Goal: Information Seeking & Learning: Learn about a topic

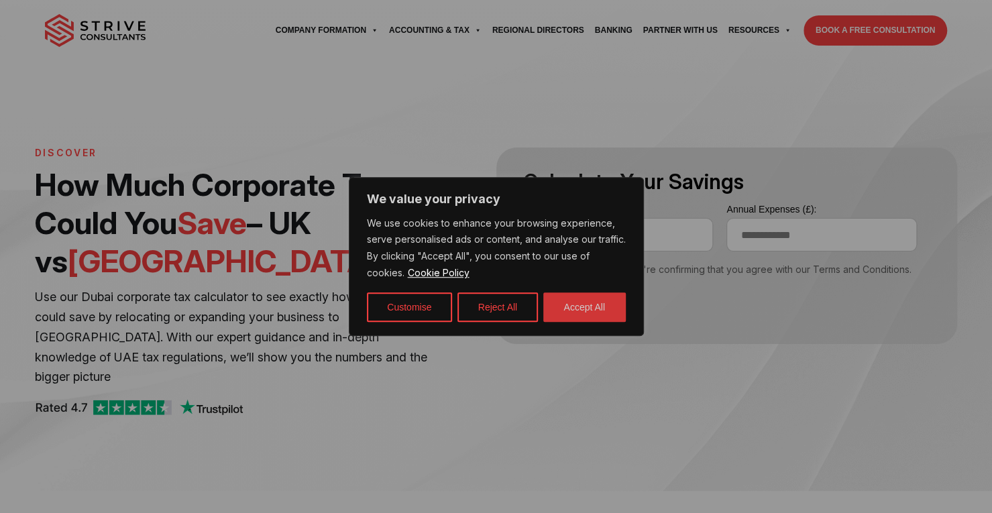
click at [560, 300] on button "Accept All" at bounding box center [585, 308] width 83 height 30
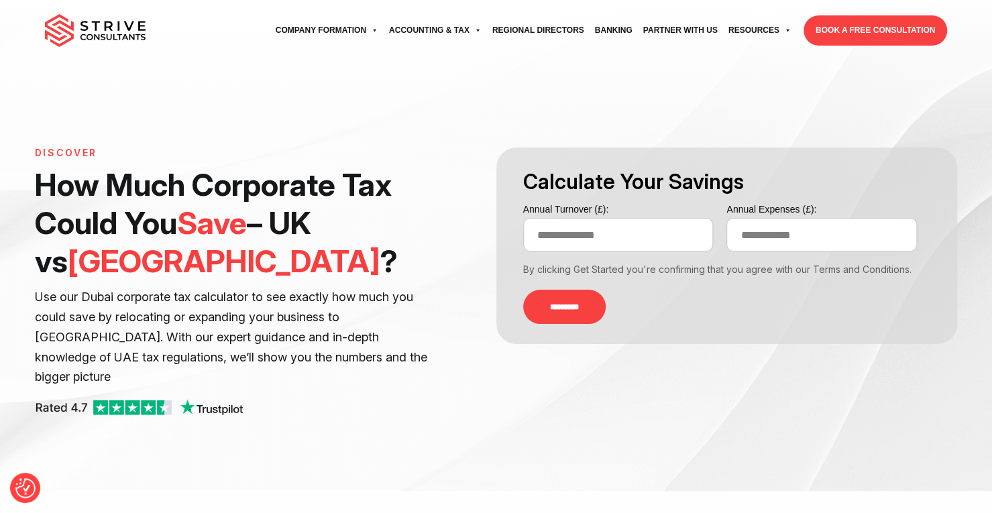
click at [531, 234] on input "Annual Turnover (£):" at bounding box center [618, 235] width 191 height 34
type input "*"
type input "*******"
click at [574, 313] on input "*********" at bounding box center [564, 307] width 83 height 34
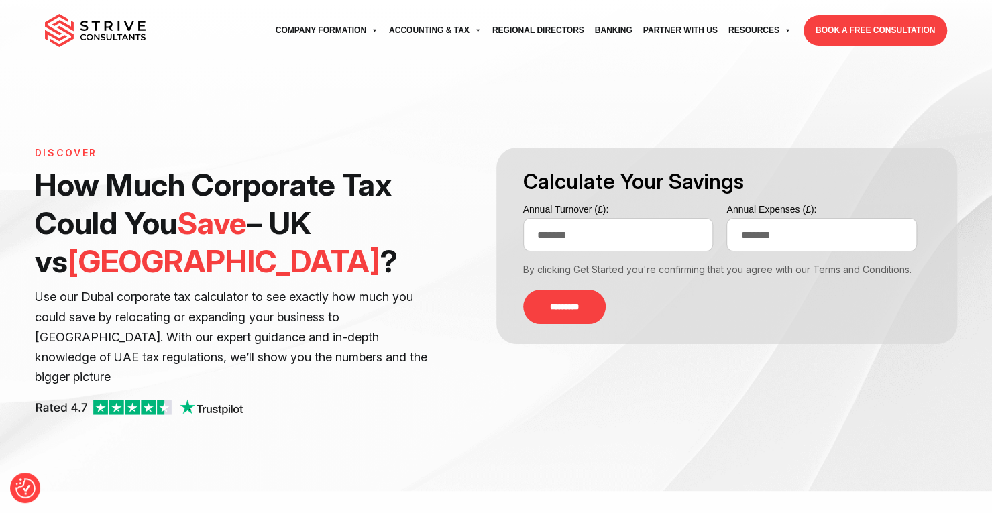
type input "******"
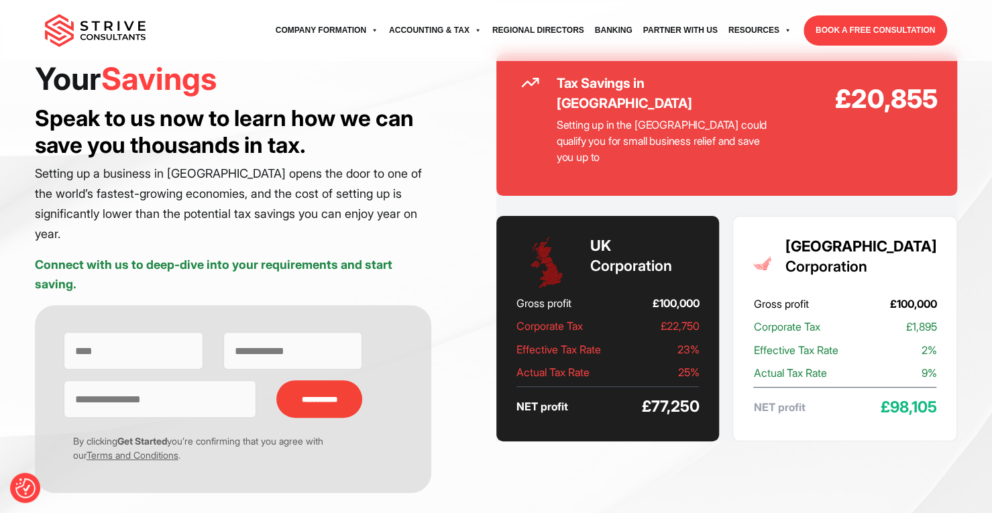
scroll to position [67, 0]
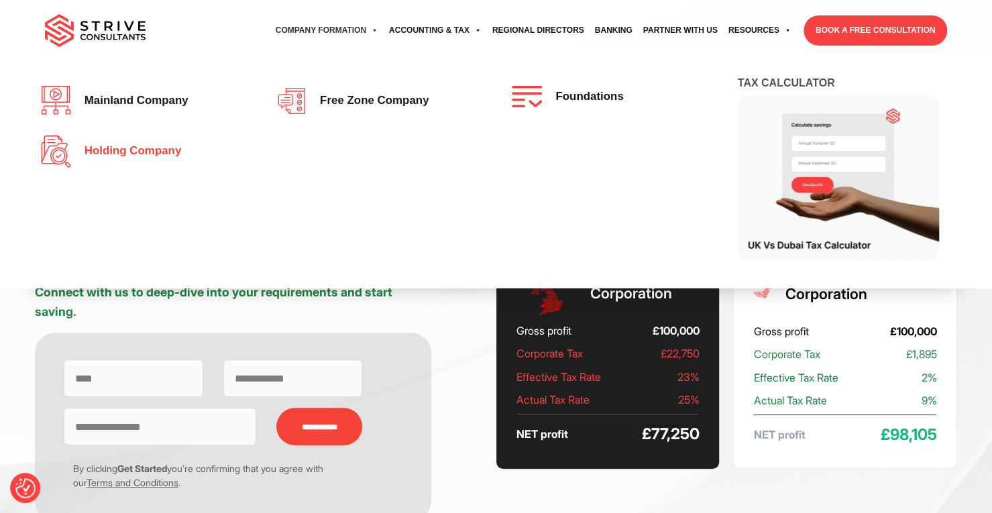
click at [156, 153] on span "Holding Company" at bounding box center [130, 151] width 104 height 13
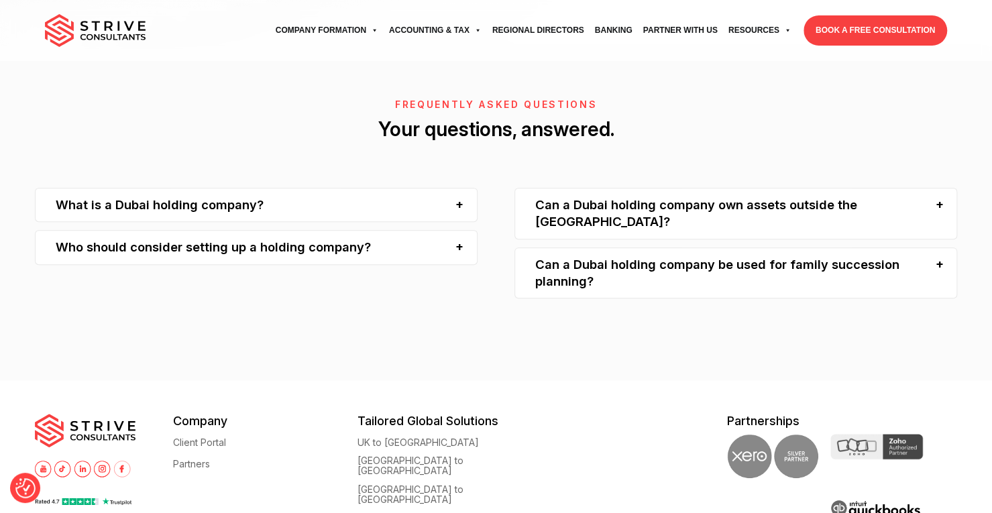
scroll to position [3221, 0]
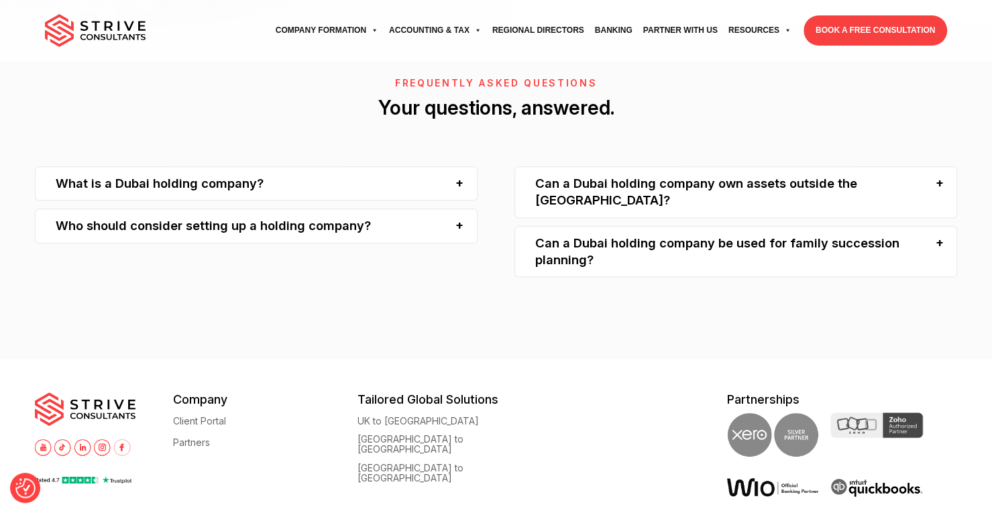
click at [933, 182] on div "Can a Dubai holding company own assets outside the UAE?" at bounding box center [736, 192] width 443 height 52
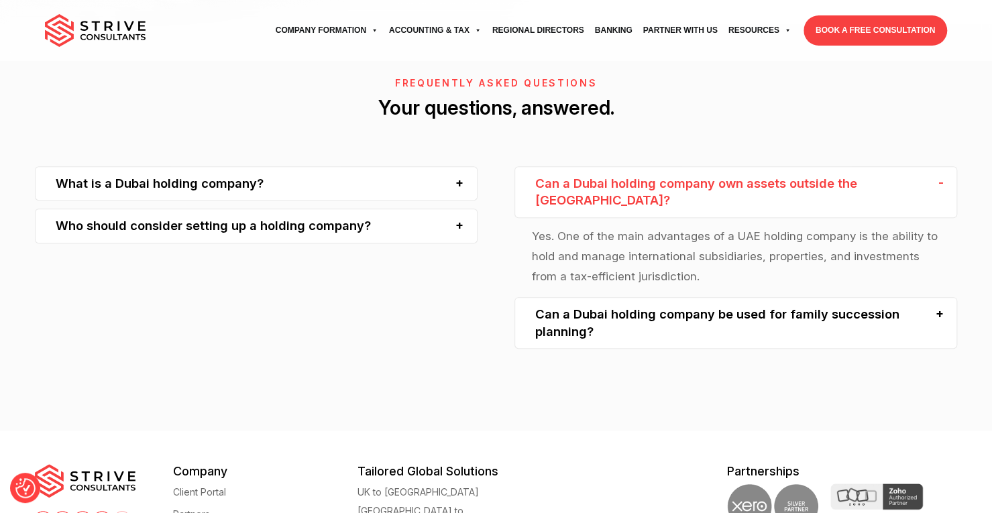
click at [933, 300] on div "Can a Dubai holding company be used for family succession planning?" at bounding box center [736, 323] width 443 height 52
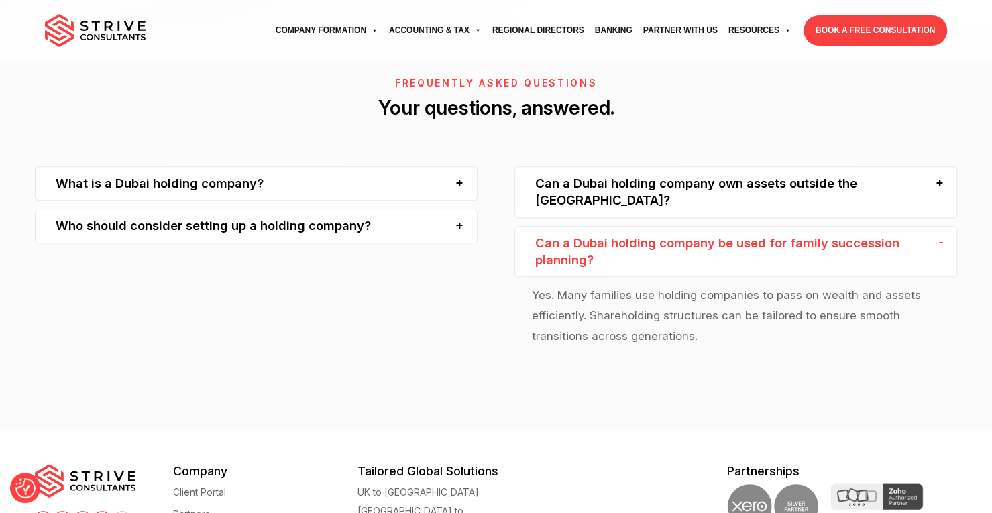
click at [460, 189] on div "What is a Dubai holding company?" at bounding box center [256, 183] width 443 height 34
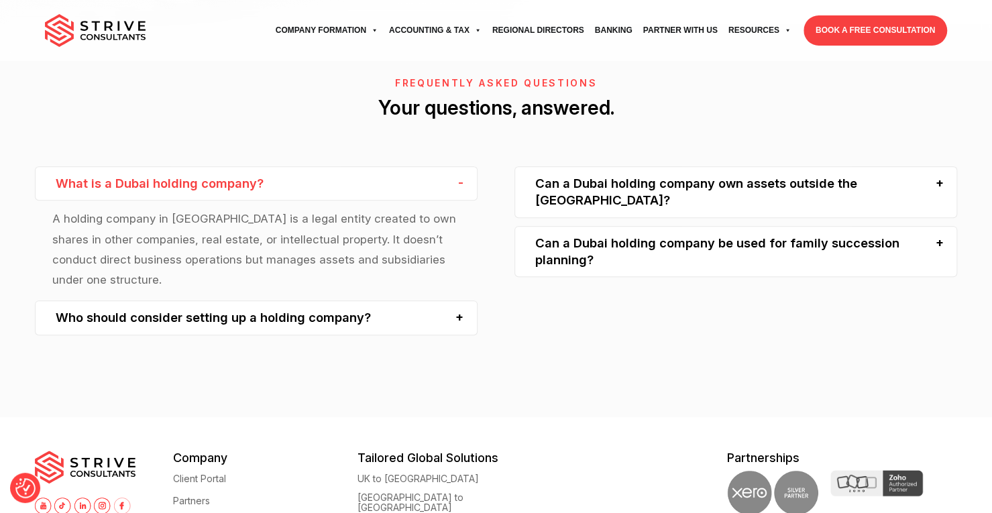
click at [446, 312] on div "Who should consider setting up a holding company?" at bounding box center [256, 318] width 443 height 34
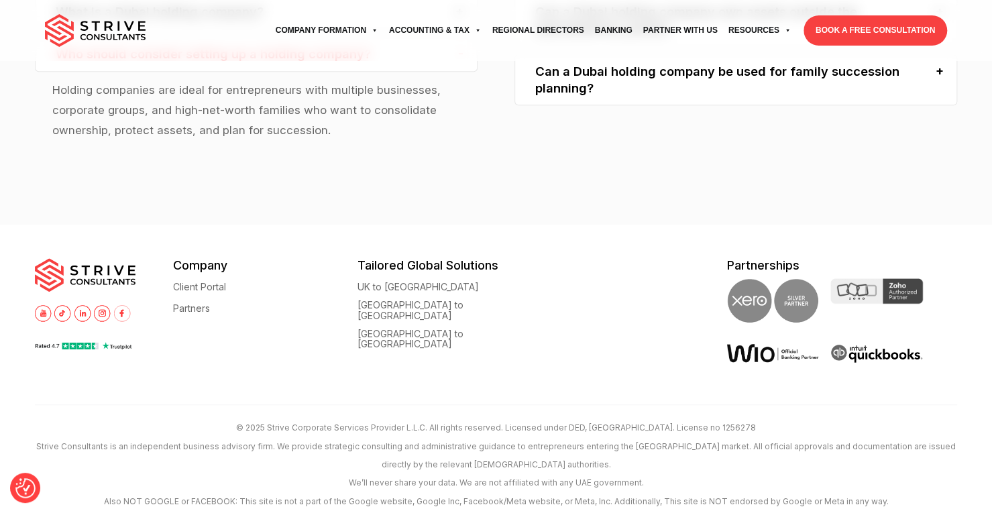
scroll to position [3421, 0]
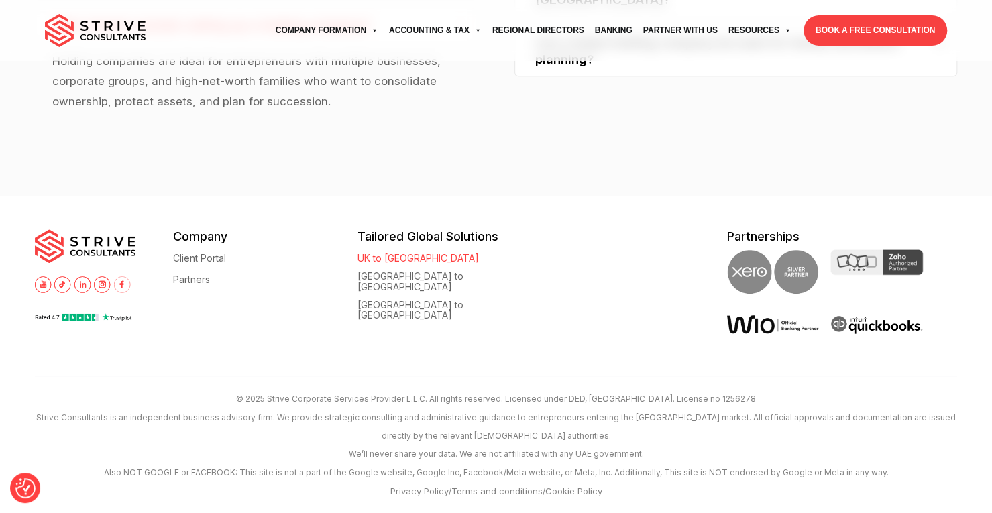
click at [401, 256] on link "UK to [GEOGRAPHIC_DATA]" at bounding box center [418, 258] width 121 height 10
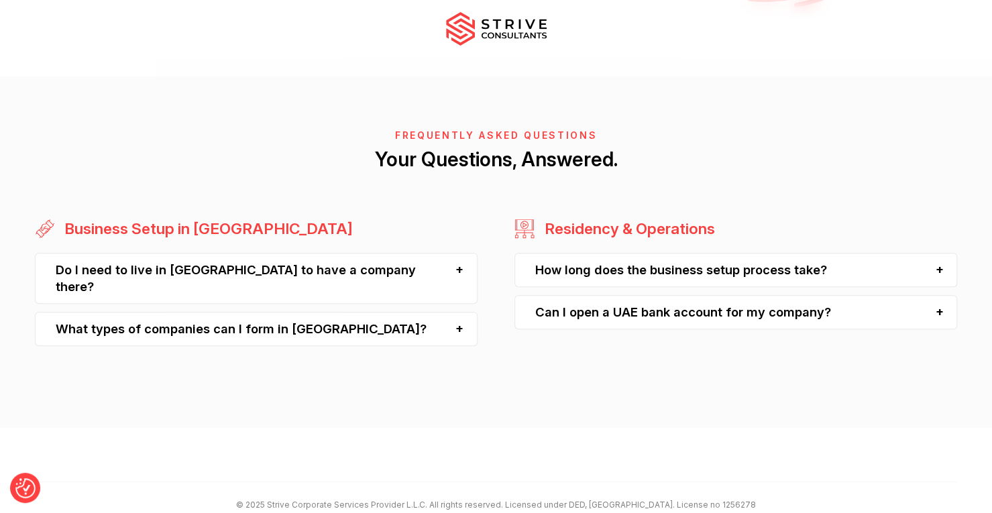
scroll to position [3301, 0]
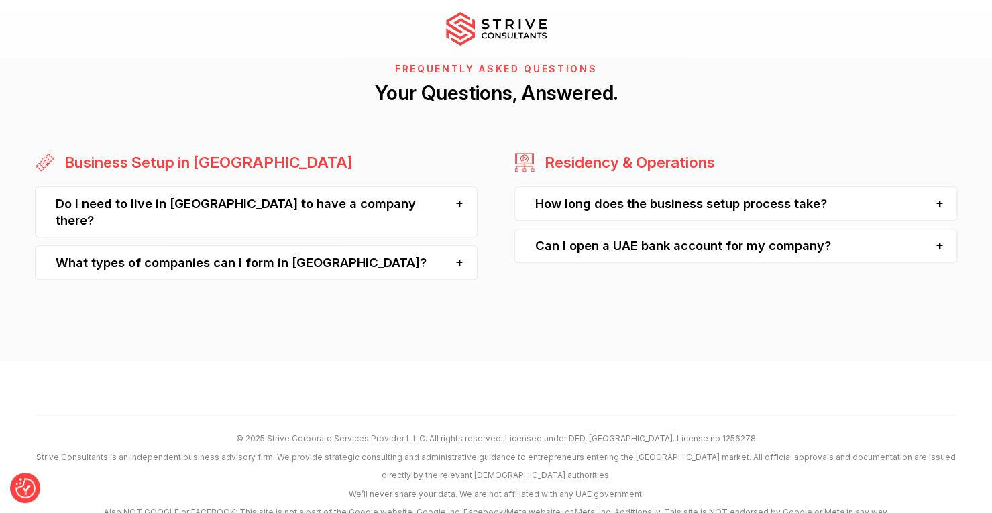
click at [460, 187] on div "Do I need to live in [GEOGRAPHIC_DATA] to have a company there?" at bounding box center [256, 213] width 443 height 52
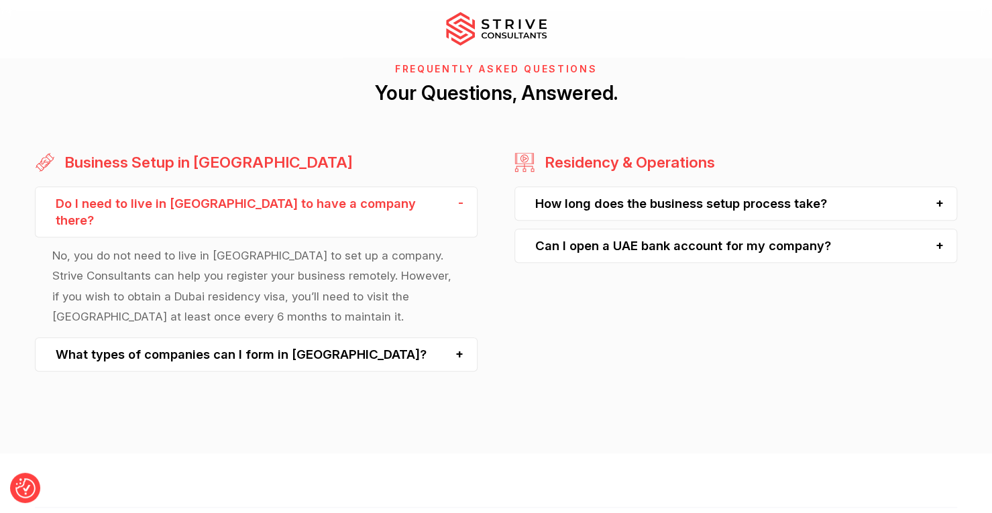
click at [460, 338] on div "What types of companies can I form in [GEOGRAPHIC_DATA]?" at bounding box center [256, 355] width 443 height 34
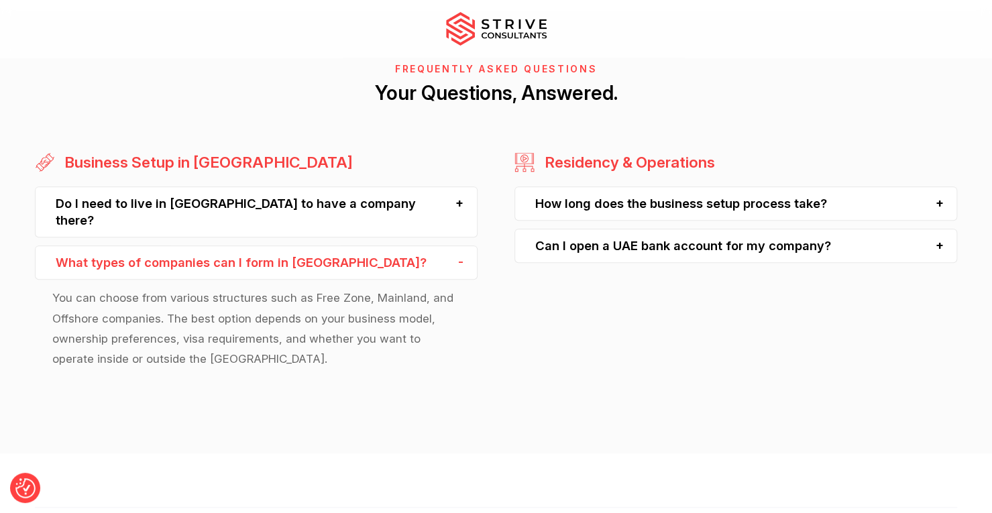
click at [939, 187] on div "How long does the business setup process take?" at bounding box center [736, 204] width 443 height 34
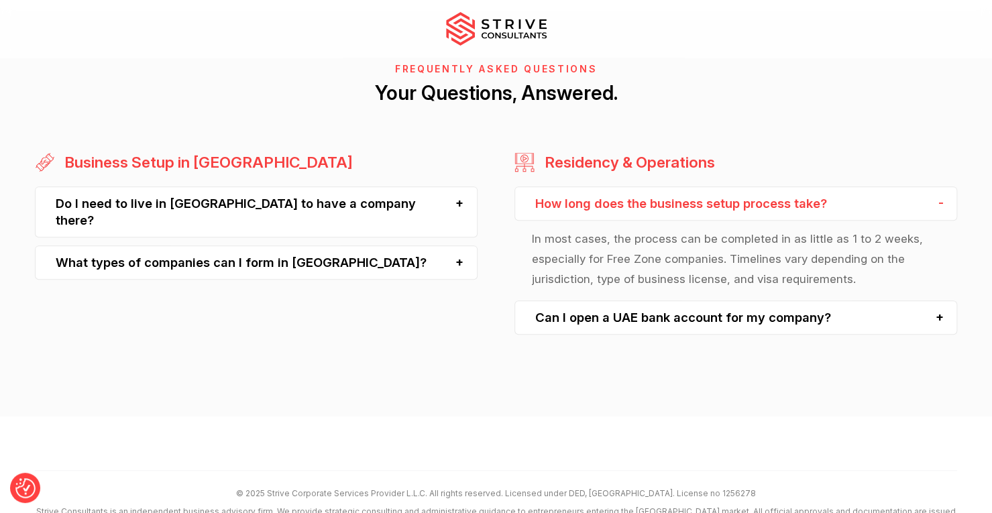
click at [940, 301] on div "Can I open a UAE bank account for my company?" at bounding box center [736, 318] width 443 height 34
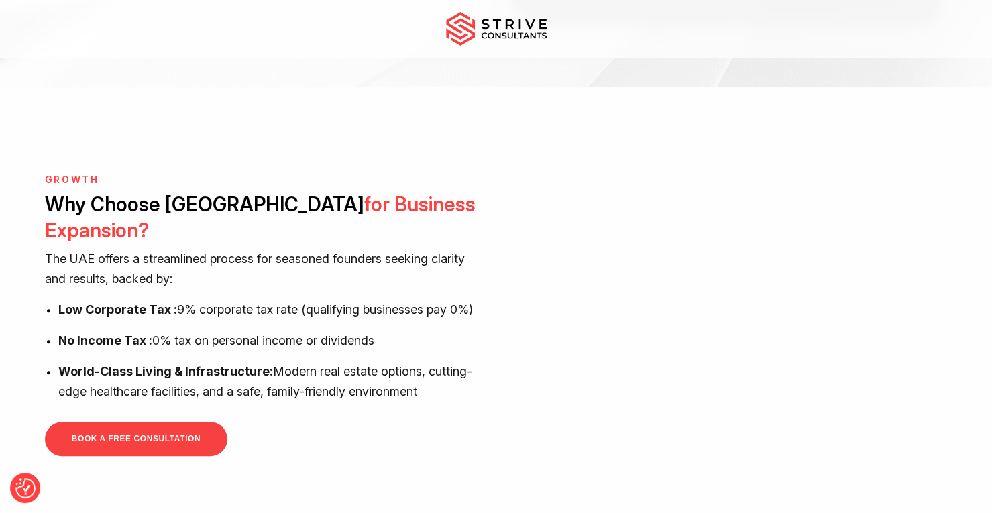
scroll to position [0, 0]
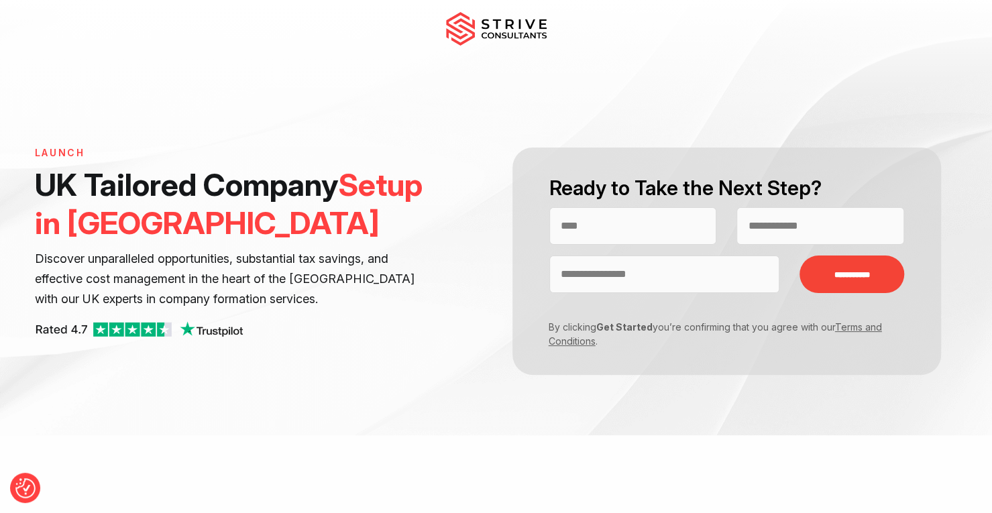
click at [506, 21] on img at bounding box center [496, 29] width 101 height 34
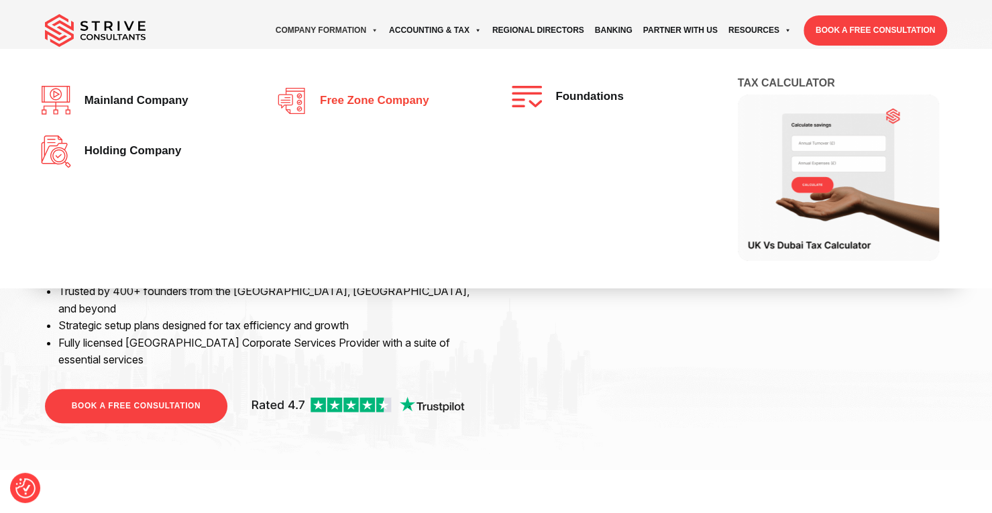
click at [363, 101] on span "Free zone company" at bounding box center [370, 101] width 115 height 13
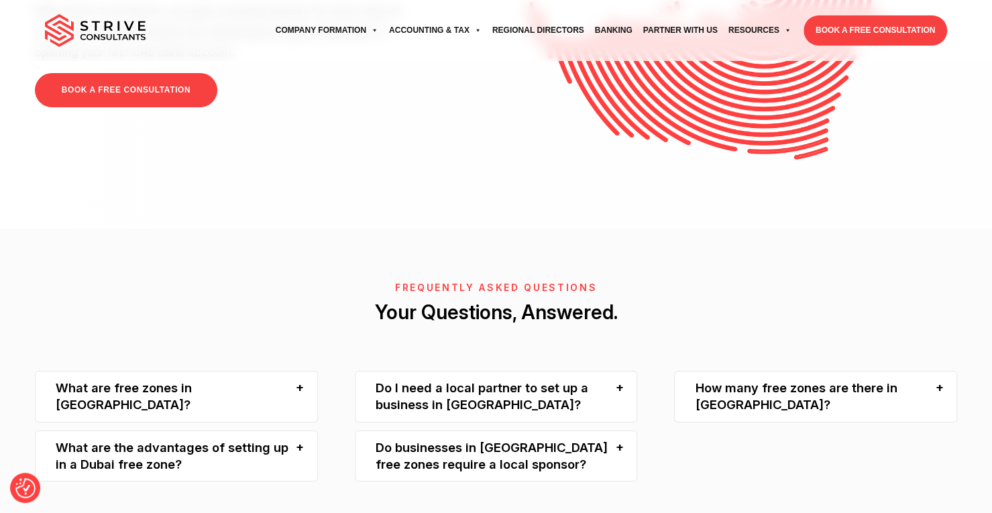
scroll to position [2751, 0]
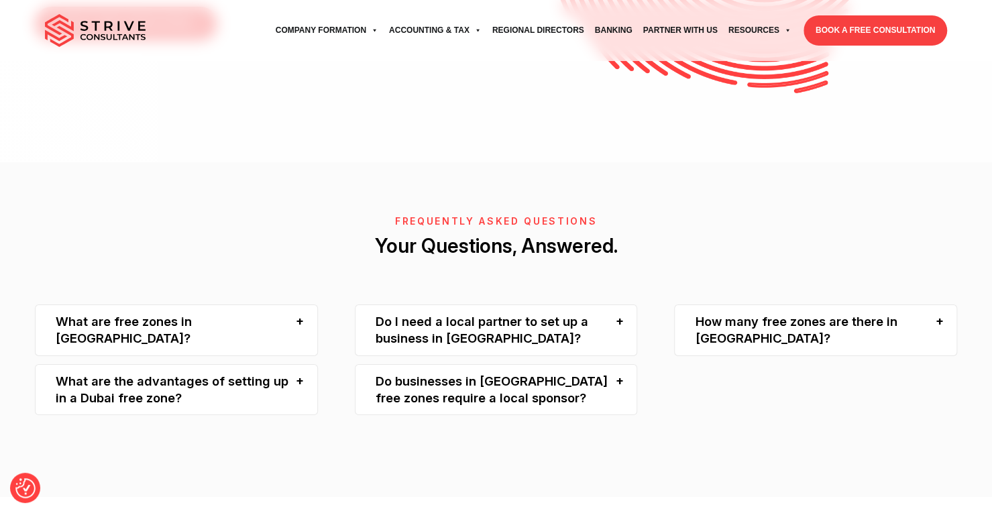
click at [307, 305] on div "What are free zones in Dubai?" at bounding box center [176, 331] width 283 height 52
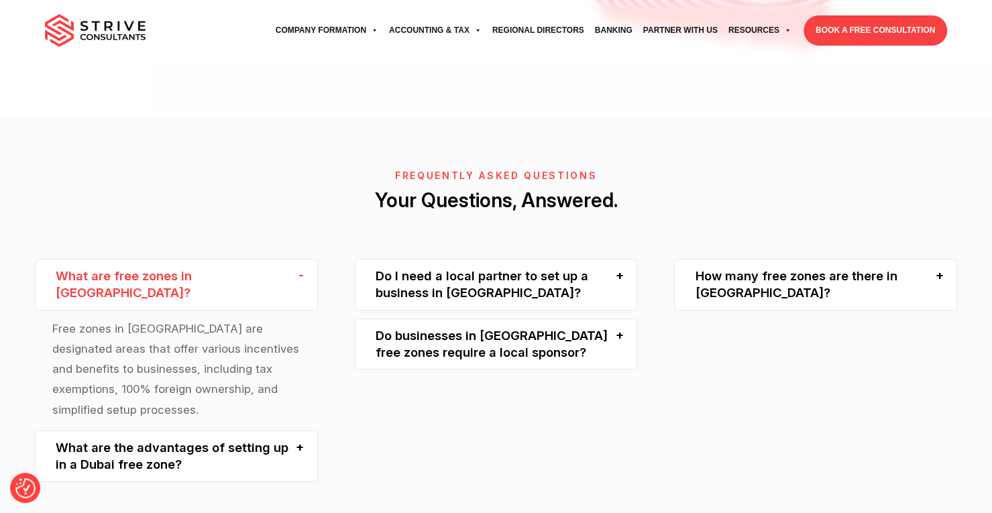
scroll to position [2818, 0]
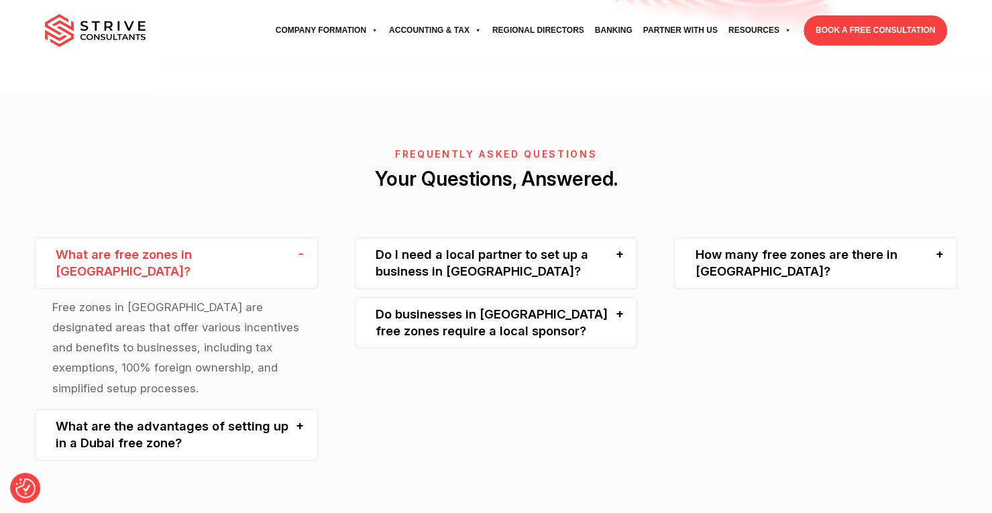
click at [306, 409] on div "What are the advantages of setting up in a Dubai free zone?" at bounding box center [176, 435] width 283 height 52
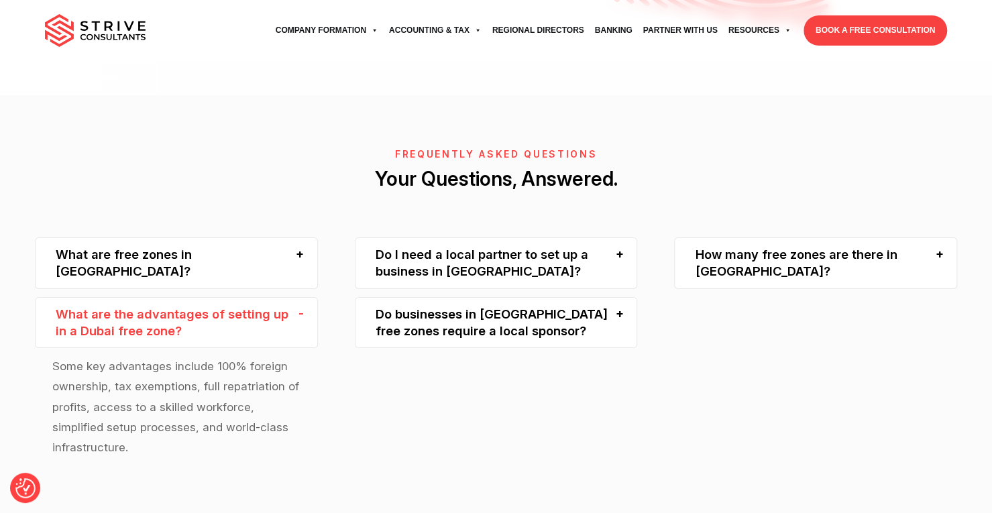
scroll to position [2885, 0]
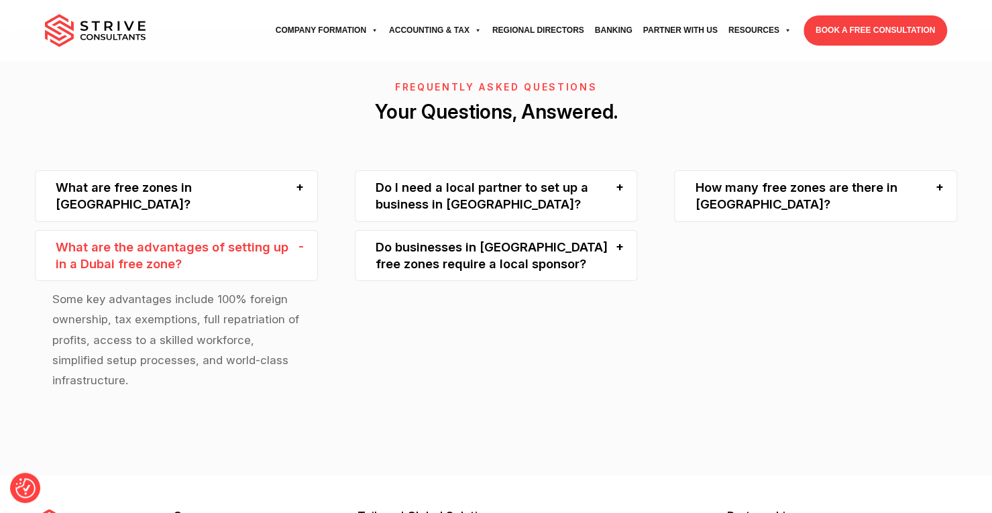
click at [620, 170] on div "Do I need a local partner to set up a business in Dubai?" at bounding box center [496, 196] width 283 height 52
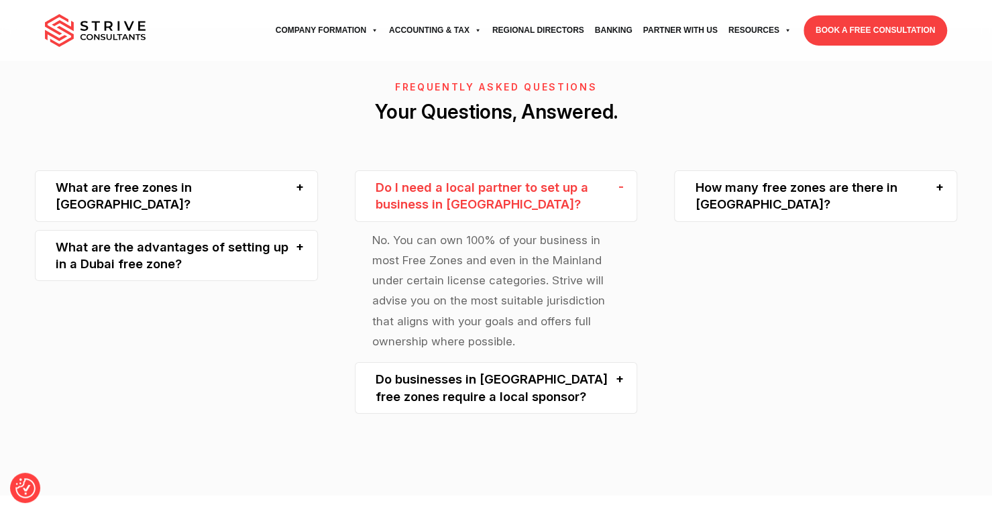
click at [617, 362] on div "Do businesses in Dubai free zones require a local sponsor?" at bounding box center [496, 388] width 283 height 52
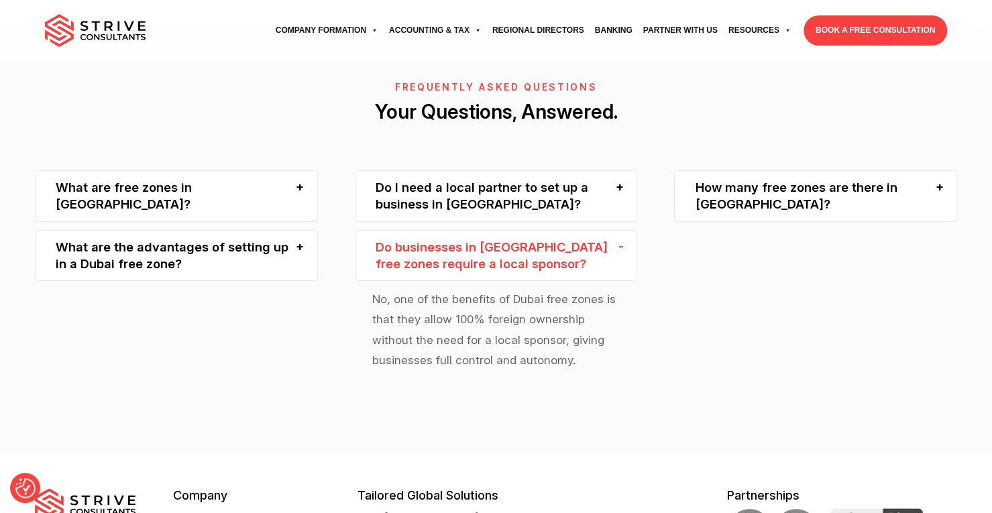
click at [875, 170] on div "How many free zones are there in Dubai?" at bounding box center [815, 196] width 283 height 52
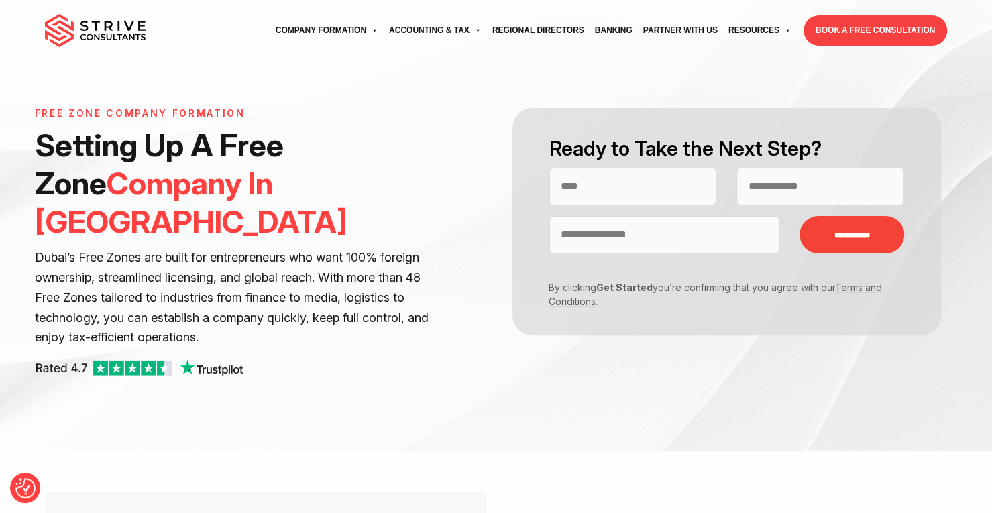
scroll to position [0, 0]
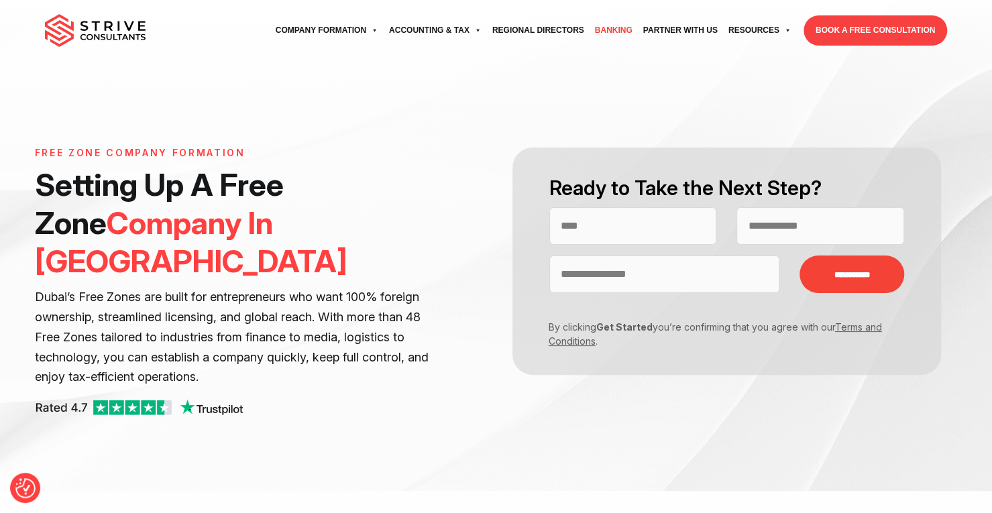
click at [614, 29] on link "Banking" at bounding box center [614, 30] width 48 height 37
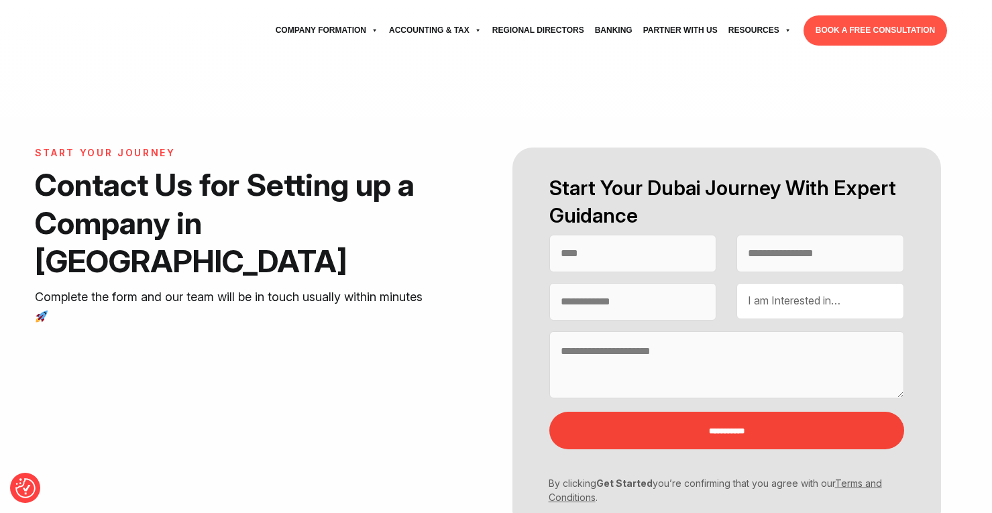
select select "Contact form"
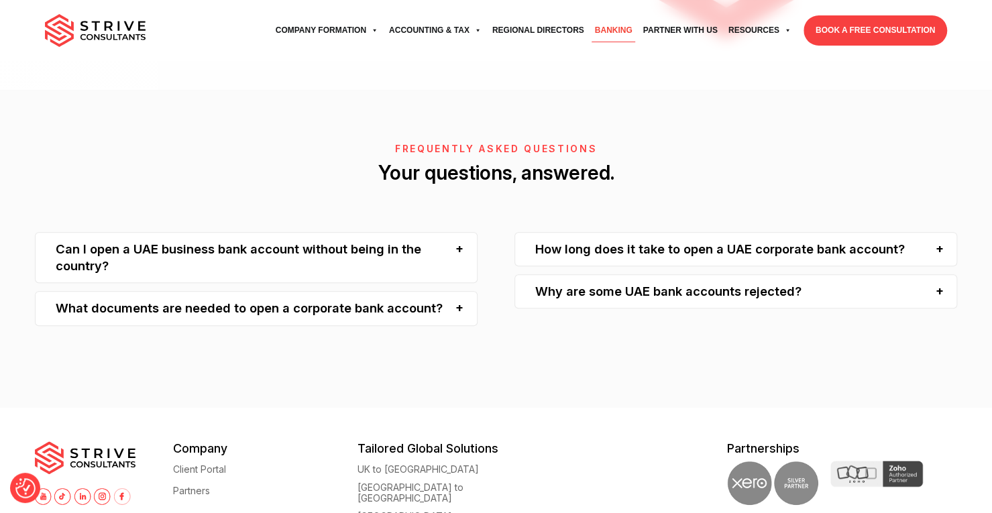
scroll to position [3422, 0]
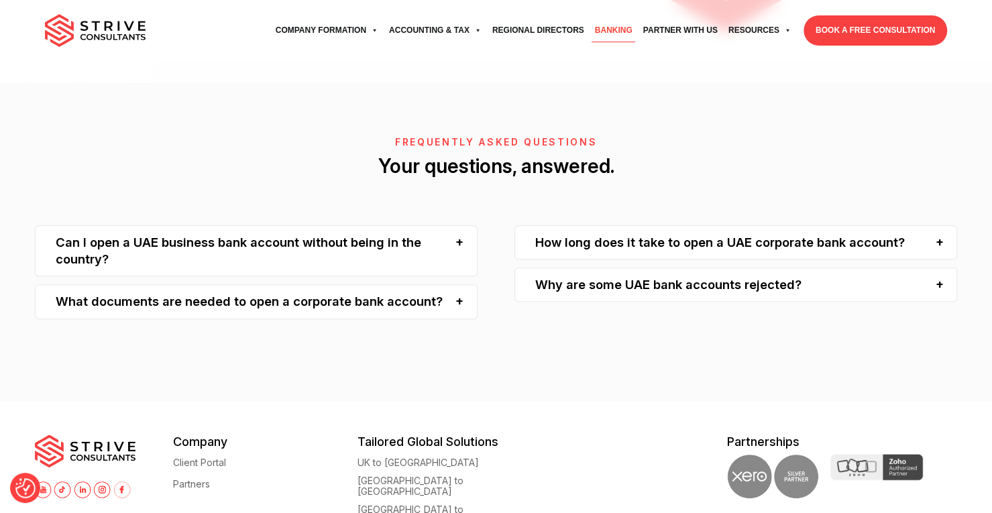
click at [944, 242] on div "How long does it take to open a UAE corporate bank account?" at bounding box center [736, 242] width 443 height 34
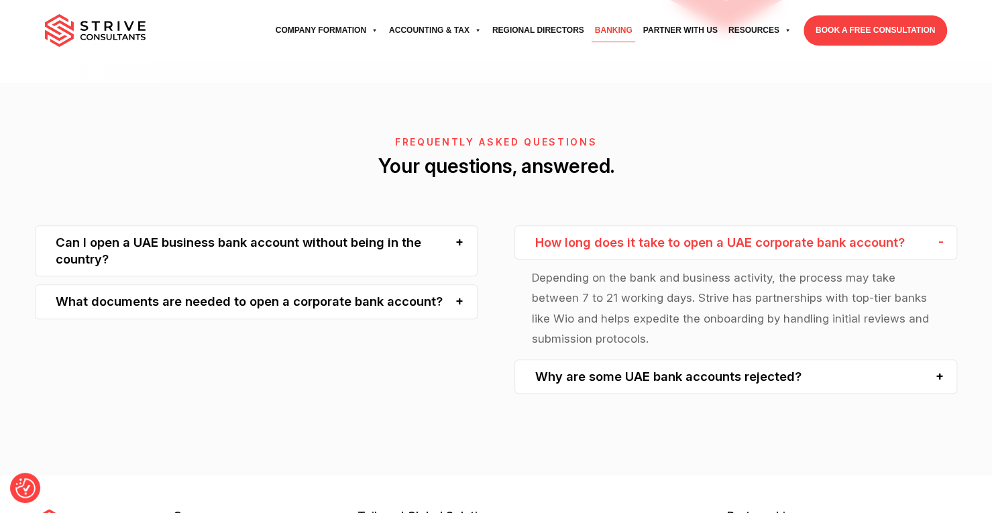
click at [556, 372] on div "Why are some UAE bank accounts rejected?" at bounding box center [736, 377] width 443 height 34
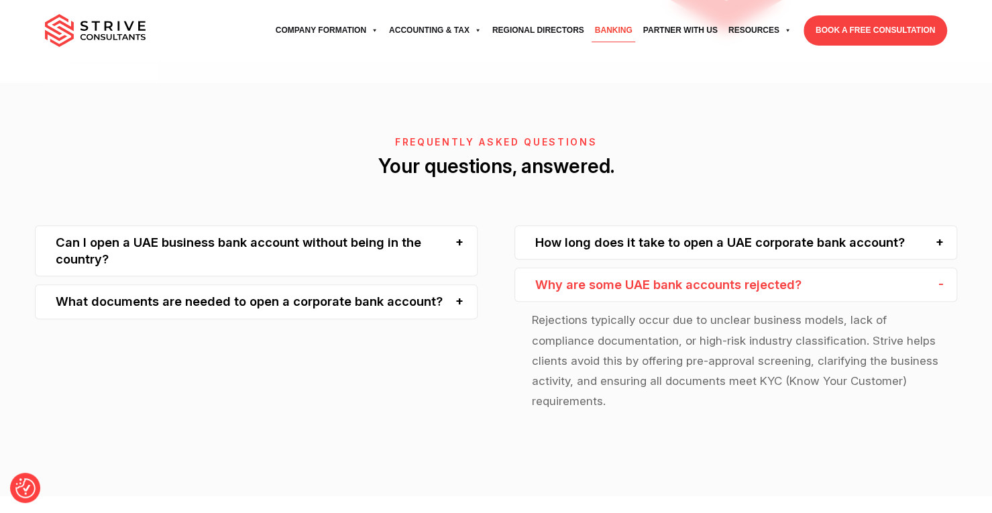
click at [281, 244] on div "Can I open a UAE business bank account without being in the country?" at bounding box center [256, 251] width 443 height 52
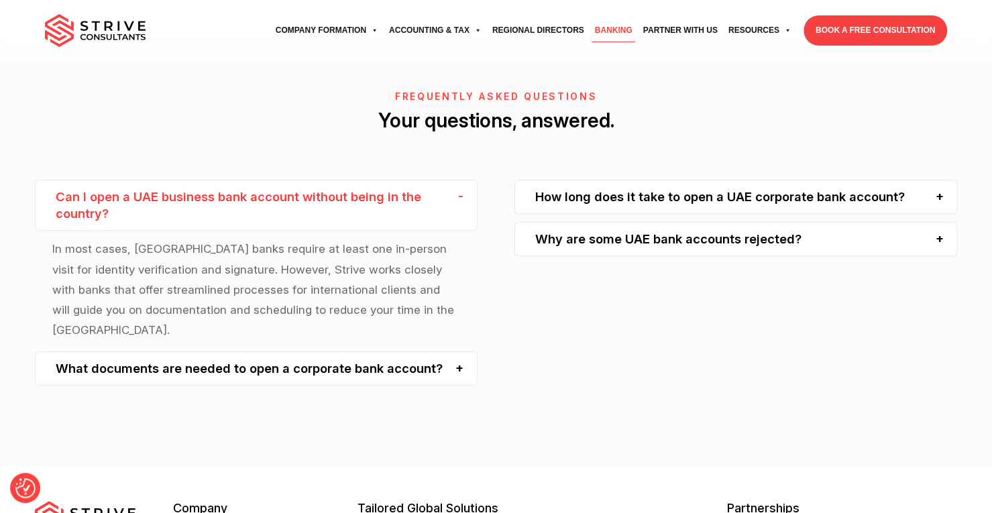
scroll to position [3489, 0]
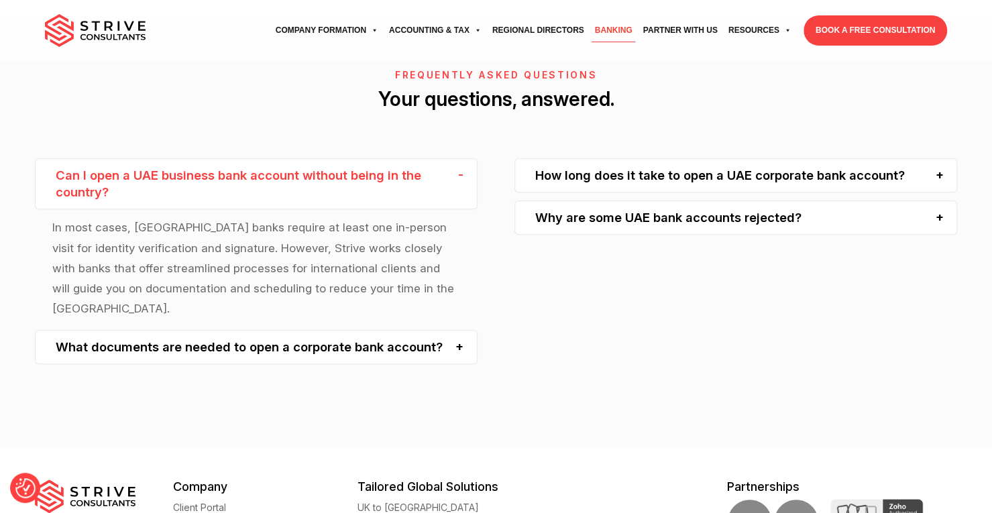
click at [315, 330] on div "What documents are needed to open a corporate bank account?" at bounding box center [256, 347] width 443 height 34
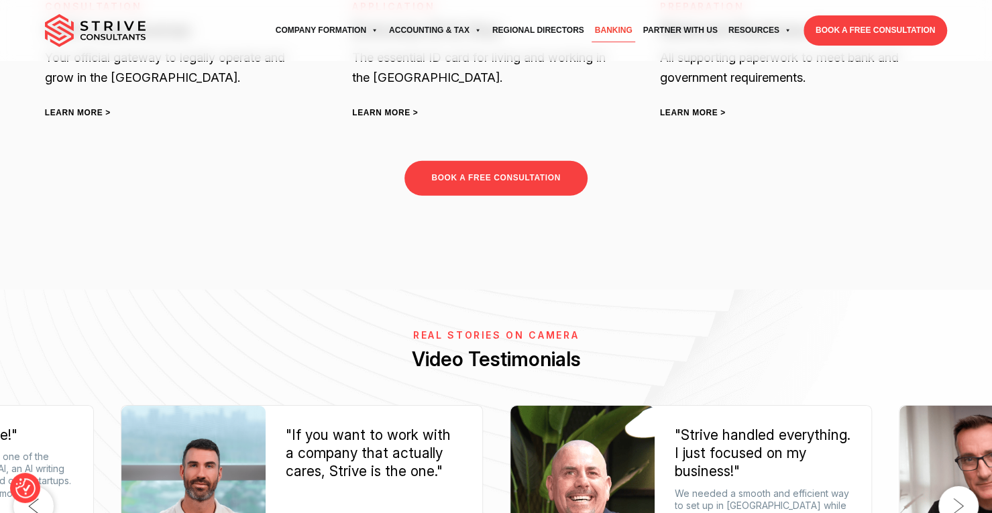
scroll to position [2281, 0]
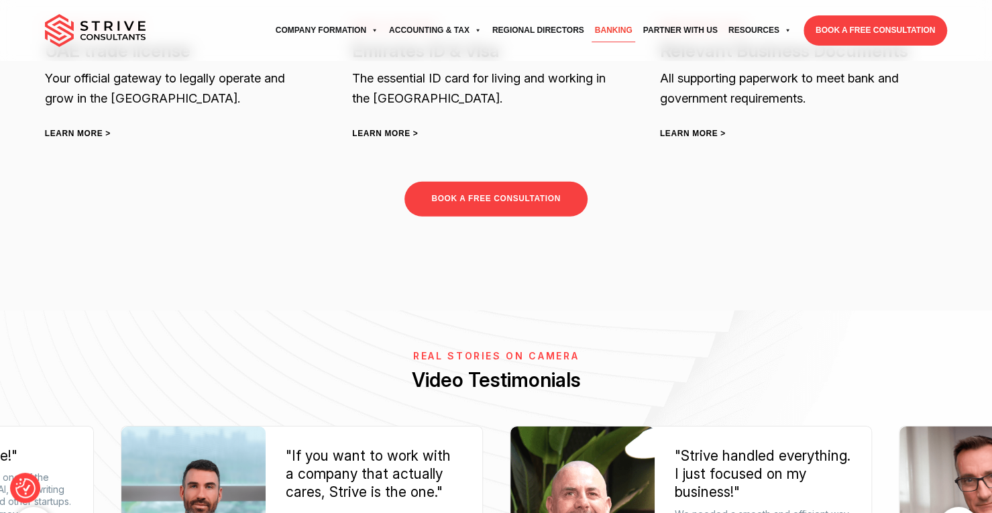
click at [111, 14] on img at bounding box center [95, 31] width 101 height 34
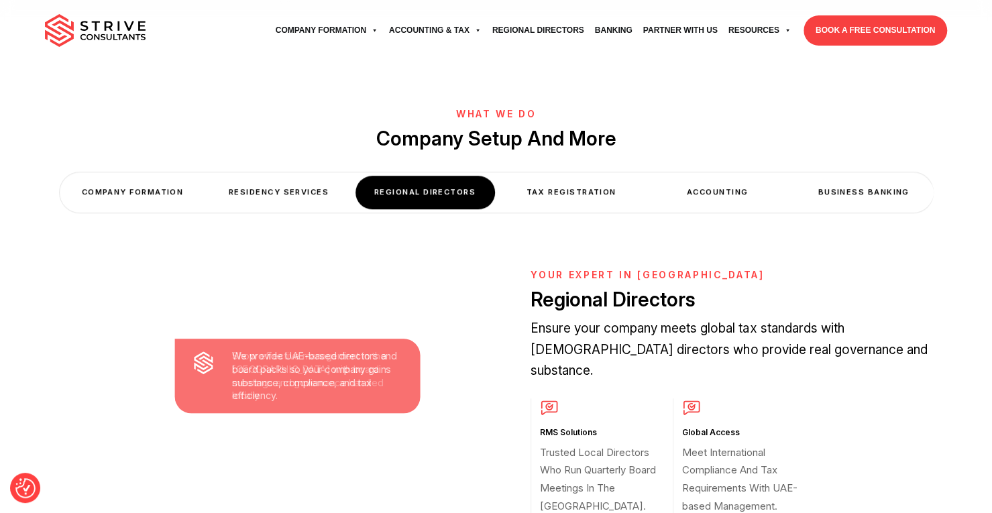
scroll to position [470, 0]
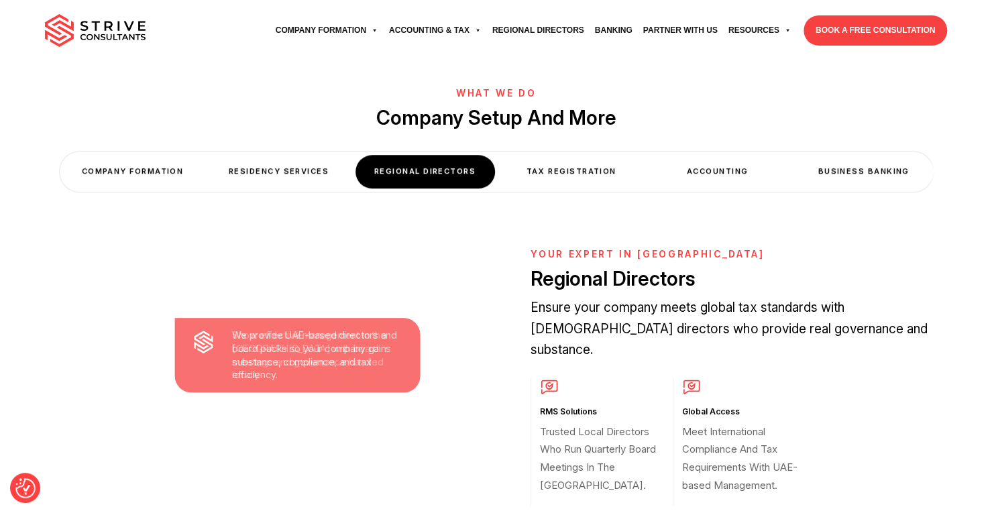
click at [845, 155] on div "Business Banking" at bounding box center [864, 171] width 140 height 33
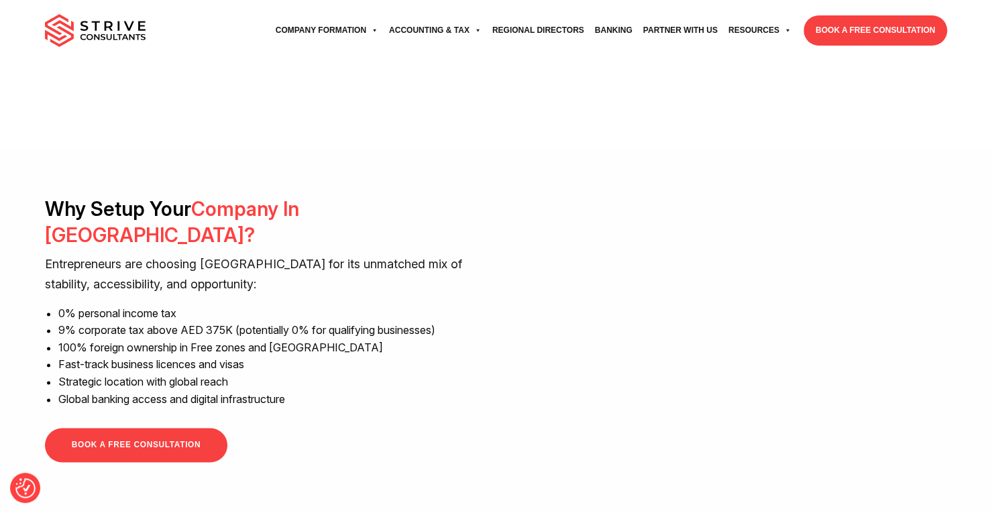
scroll to position [1007, 0]
